Goal: Task Accomplishment & Management: Use online tool/utility

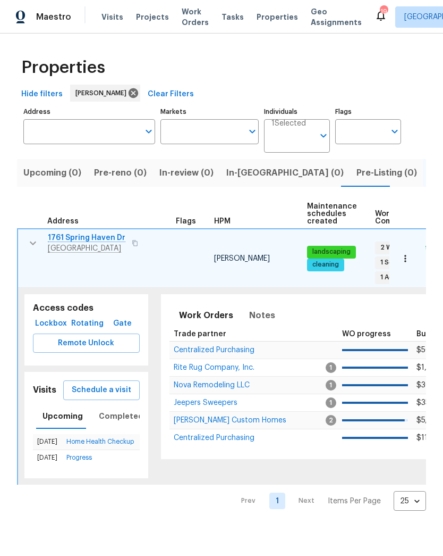
click at [55, 14] on span "Maestro" at bounding box center [53, 17] width 35 height 11
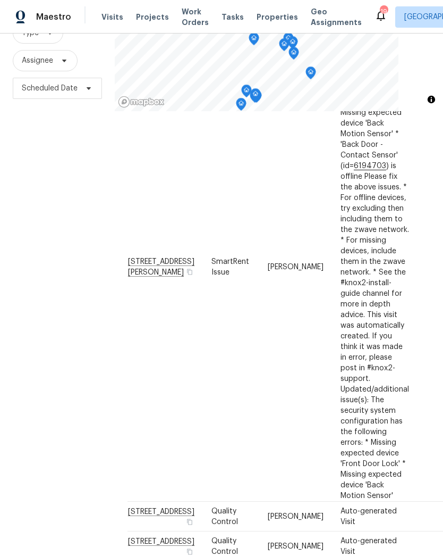
scroll to position [705, 0]
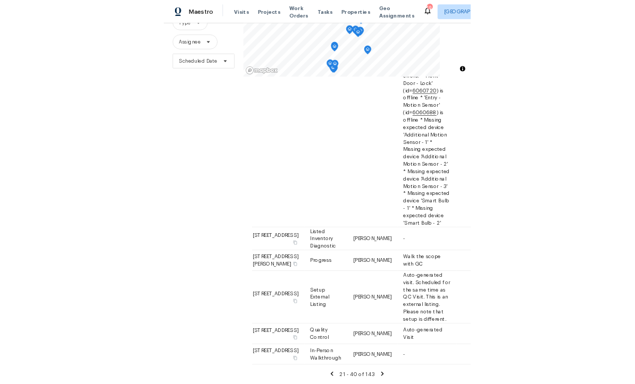
scroll to position [114, 0]
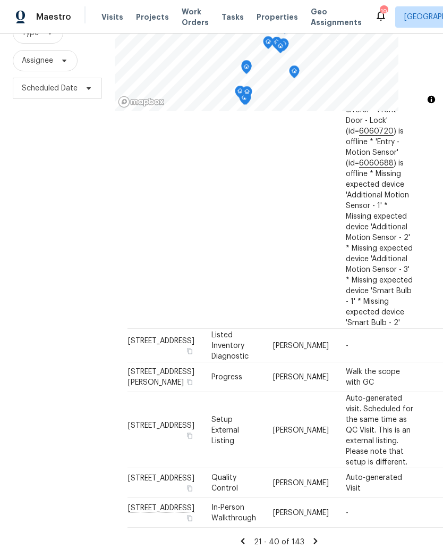
click at [0, 0] on div at bounding box center [0, 0] width 0 height 0
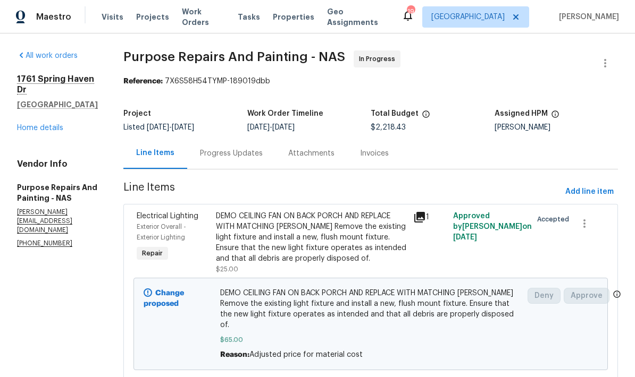
scroll to position [-4, 0]
click at [210, 14] on span "Work Orders" at bounding box center [203, 16] width 43 height 21
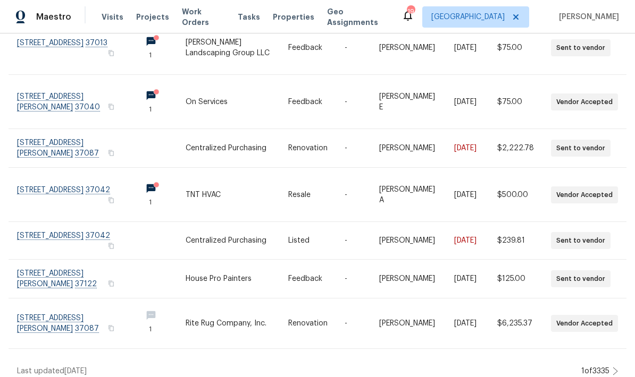
scroll to position [258, 0]
click at [614, 368] on icon at bounding box center [614, 372] width 5 height 9
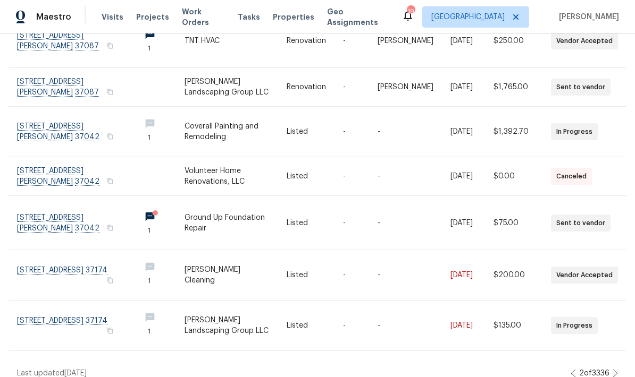
scroll to position [278, 0]
click at [598, 369] on div "2 of 3336" at bounding box center [594, 374] width 30 height 11
click at [610, 369] on div "2 of 3336" at bounding box center [593, 374] width 47 height 11
click at [616, 370] on icon at bounding box center [614, 374] width 5 height 9
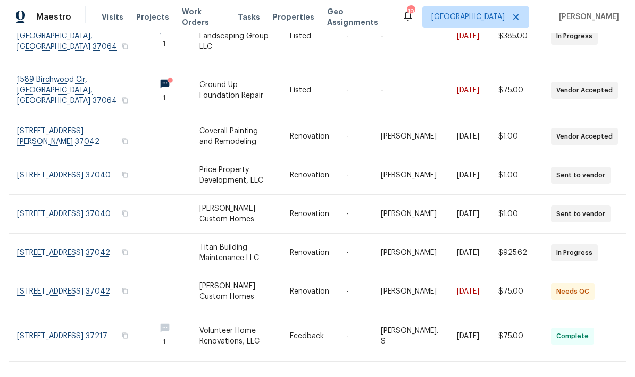
scroll to position [258, 0]
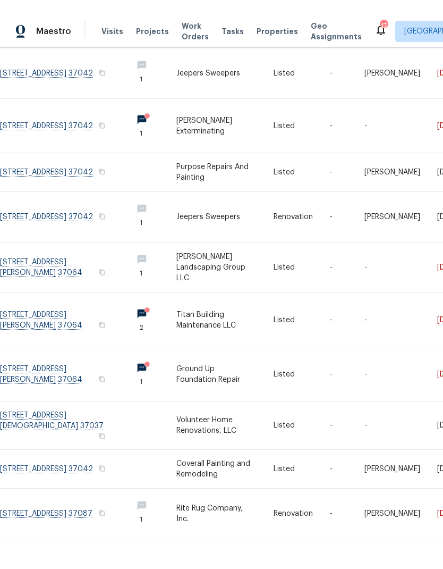
scroll to position [130, 0]
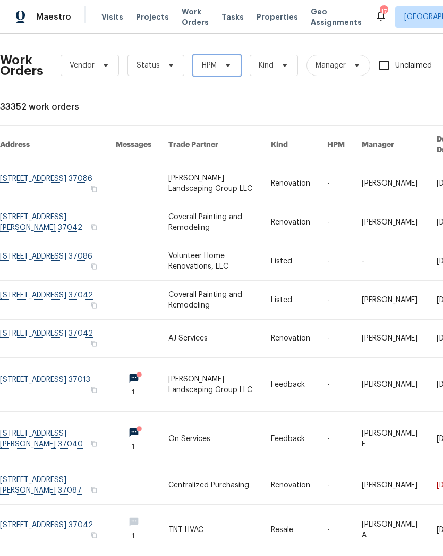
click at [219, 64] on span "HPM" at bounding box center [217, 65] width 48 height 21
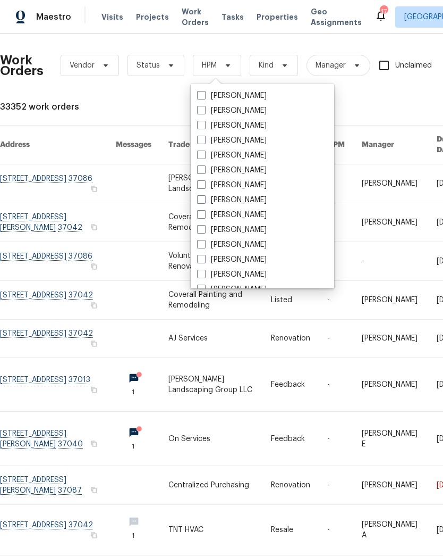
click at [256, 169] on label "[PERSON_NAME]" at bounding box center [232, 170] width 70 height 11
click at [204, 169] on input "[PERSON_NAME]" at bounding box center [200, 168] width 7 height 7
checkbox input "true"
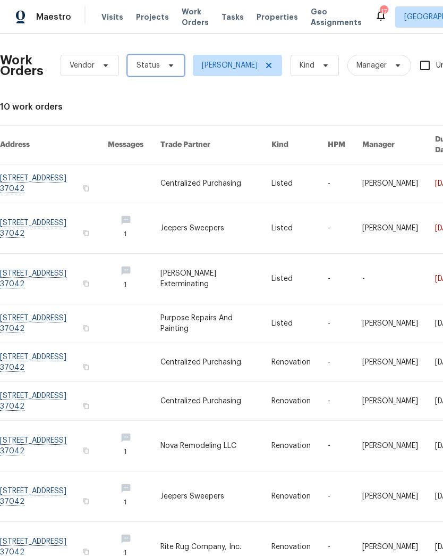
click at [175, 69] on span "Status" at bounding box center [156, 65] width 57 height 21
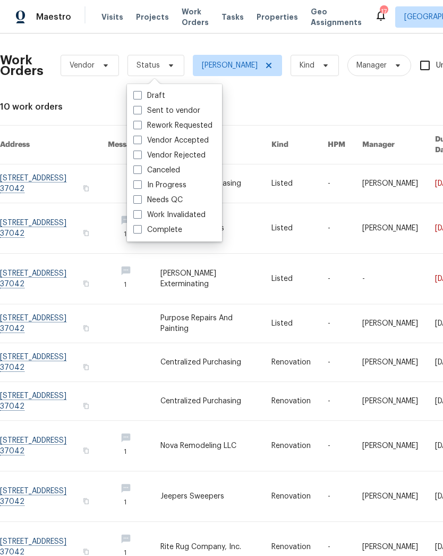
click at [199, 199] on div "Needs QC" at bounding box center [174, 199] width 89 height 15
click at [135, 200] on span at bounding box center [137, 199] width 9 height 9
click at [135, 200] on input "Needs QC" at bounding box center [136, 198] width 7 height 7
checkbox input "true"
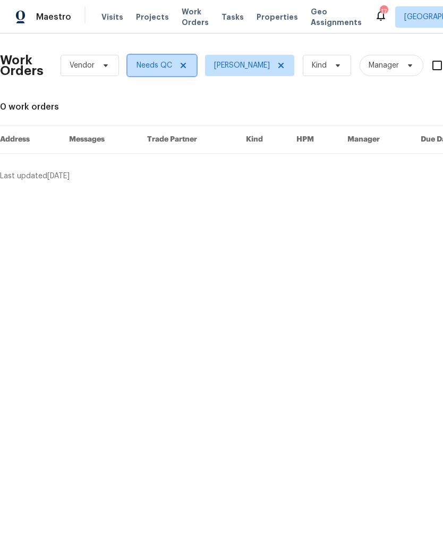
click at [162, 64] on span "Needs QC" at bounding box center [155, 65] width 36 height 11
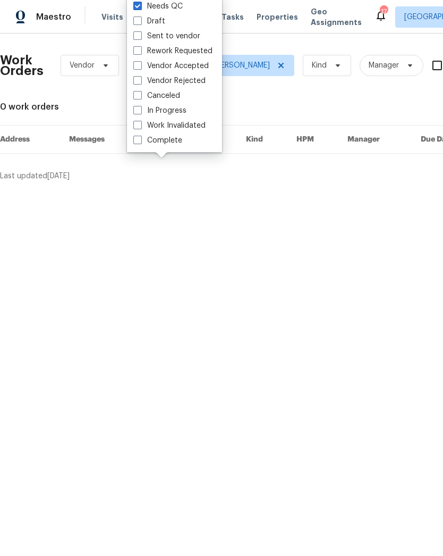
click at [175, 40] on label "Sent to vendor" at bounding box center [166, 36] width 67 height 11
click at [140, 38] on input "Sent to vendor" at bounding box center [136, 34] width 7 height 7
checkbox input "true"
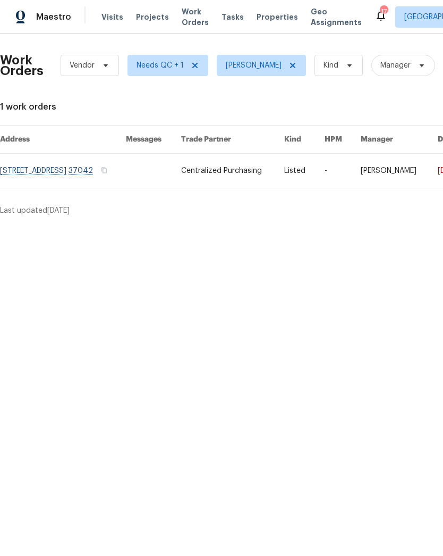
click at [43, 178] on link at bounding box center [63, 171] width 126 height 34
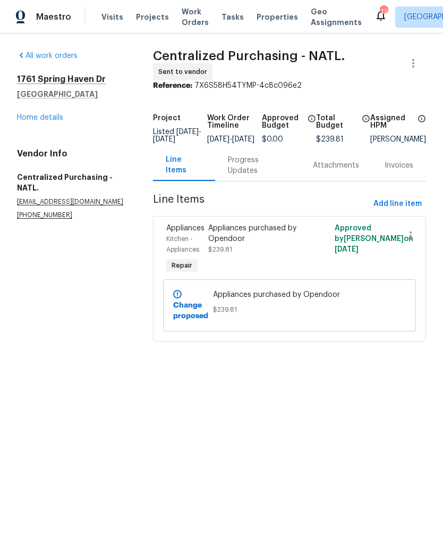
click at [184, 20] on span "Work Orders" at bounding box center [195, 16] width 27 height 21
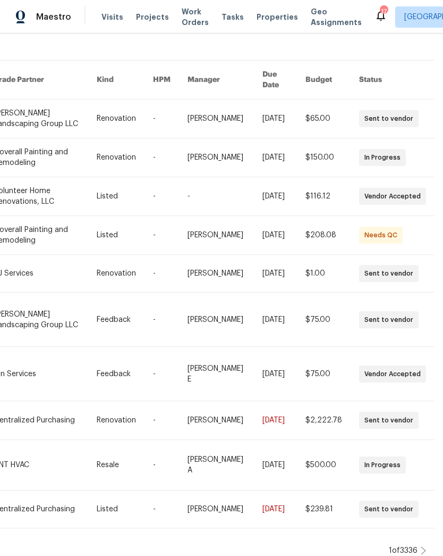
scroll to position [65, 175]
